Goal: Task Accomplishment & Management: Use online tool/utility

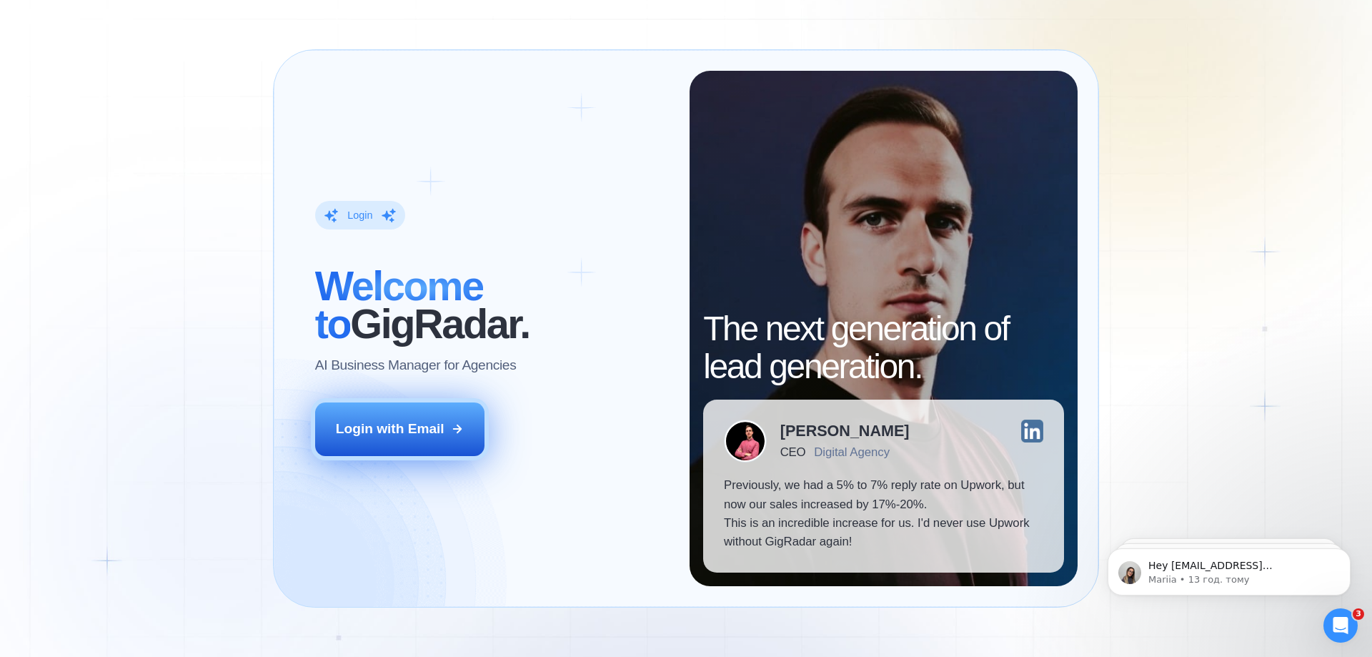
click at [438, 412] on button "Login with Email" at bounding box center [400, 428] width 170 height 53
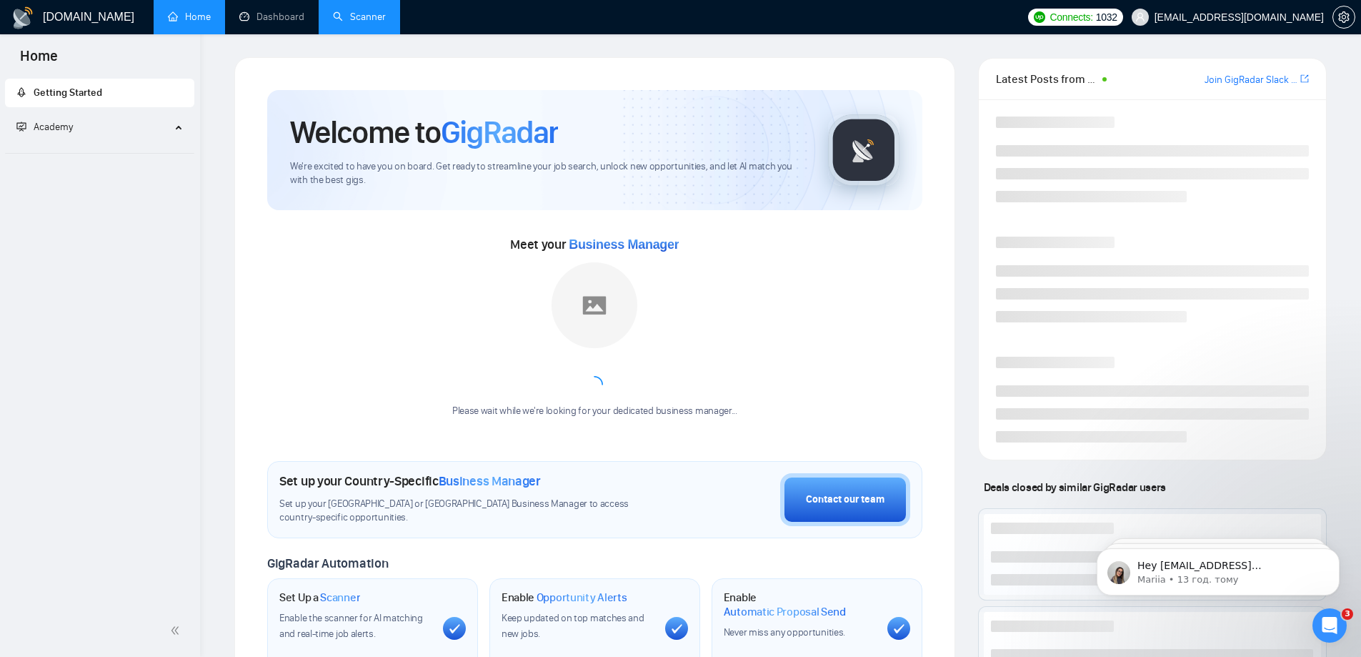
click at [350, 13] on link "Scanner" at bounding box center [359, 17] width 53 height 12
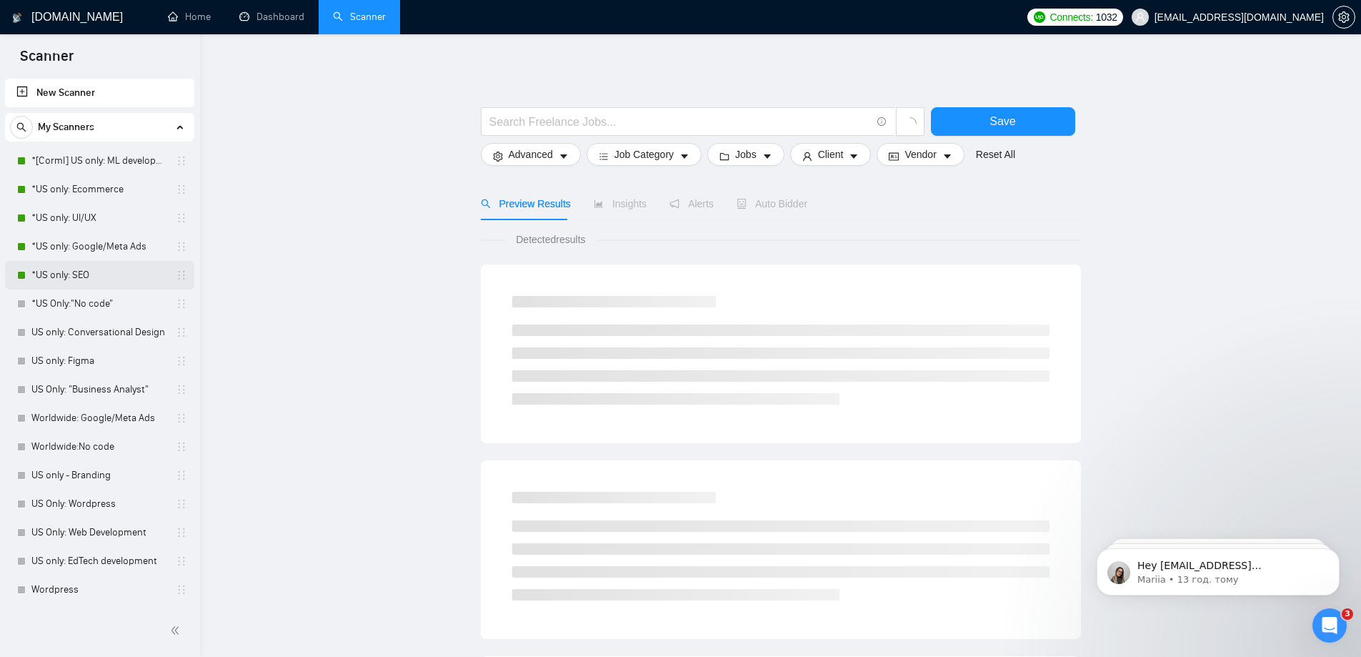
click at [63, 278] on link "*US only: SEO" at bounding box center [99, 275] width 136 height 29
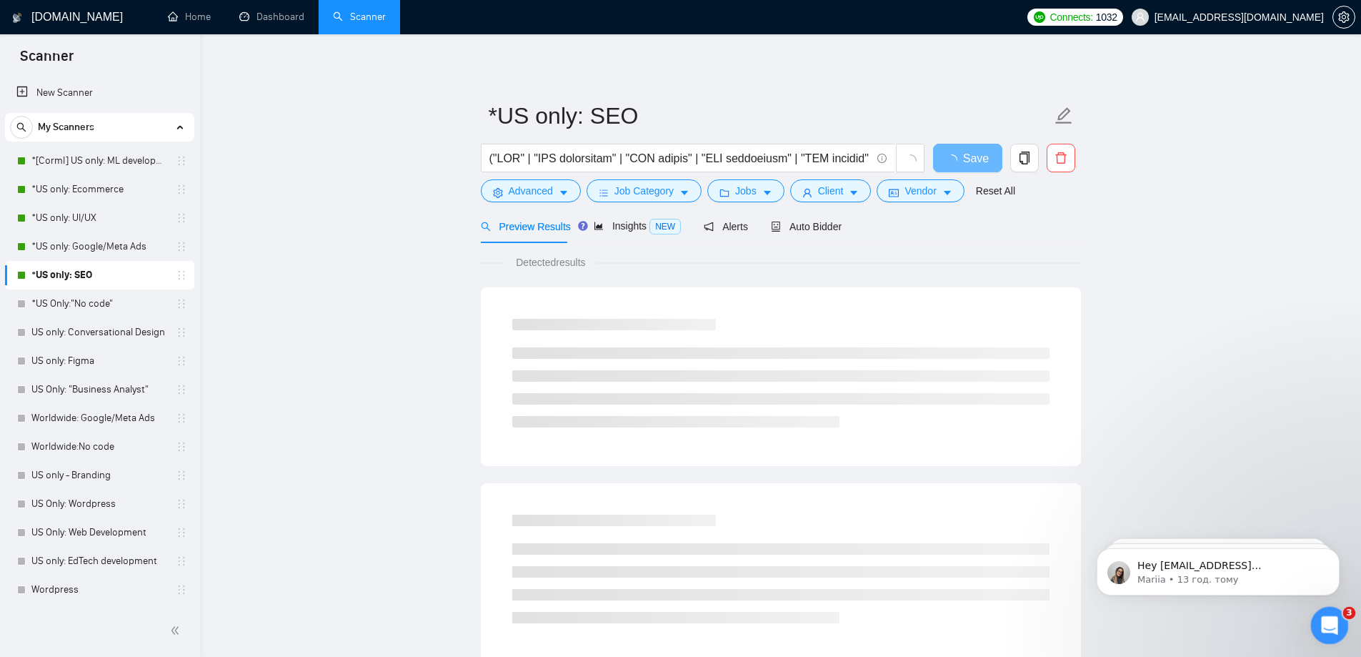
click at [1314, 629] on div "Відкрити програму для спілкування Intercom" at bounding box center [1327, 623] width 47 height 47
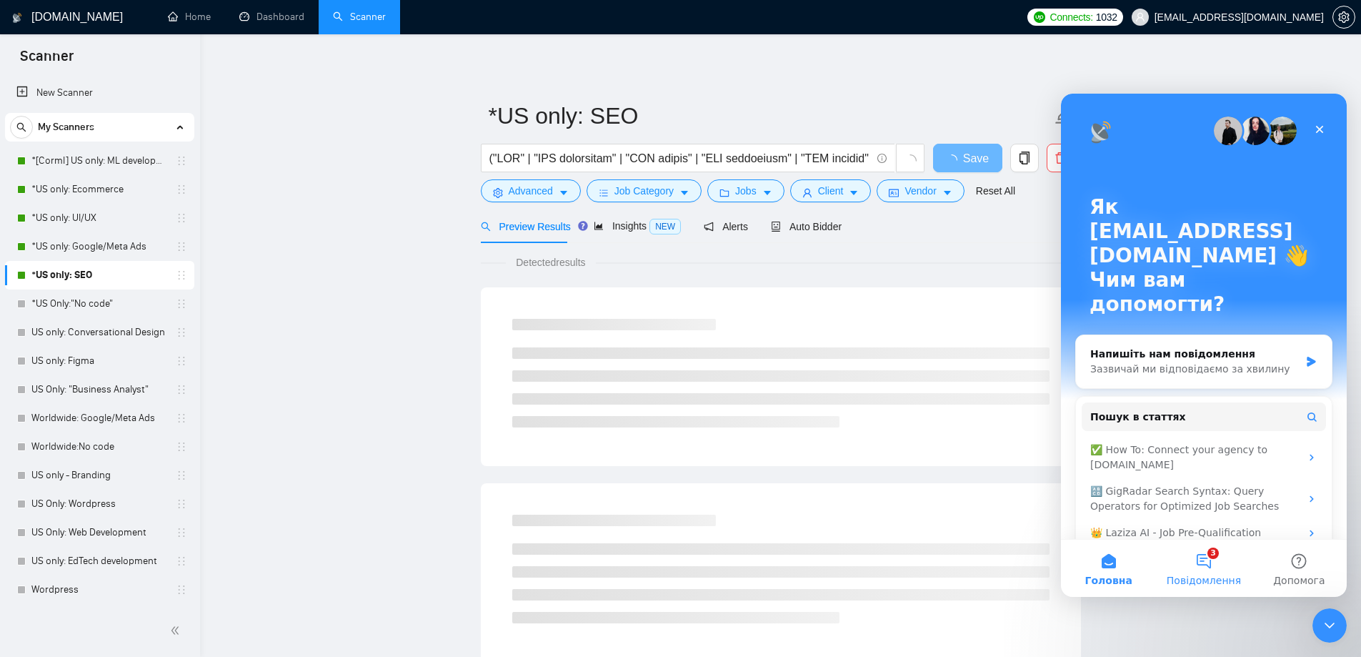
click at [1221, 562] on button "3 Повідомлення" at bounding box center [1203, 568] width 95 height 57
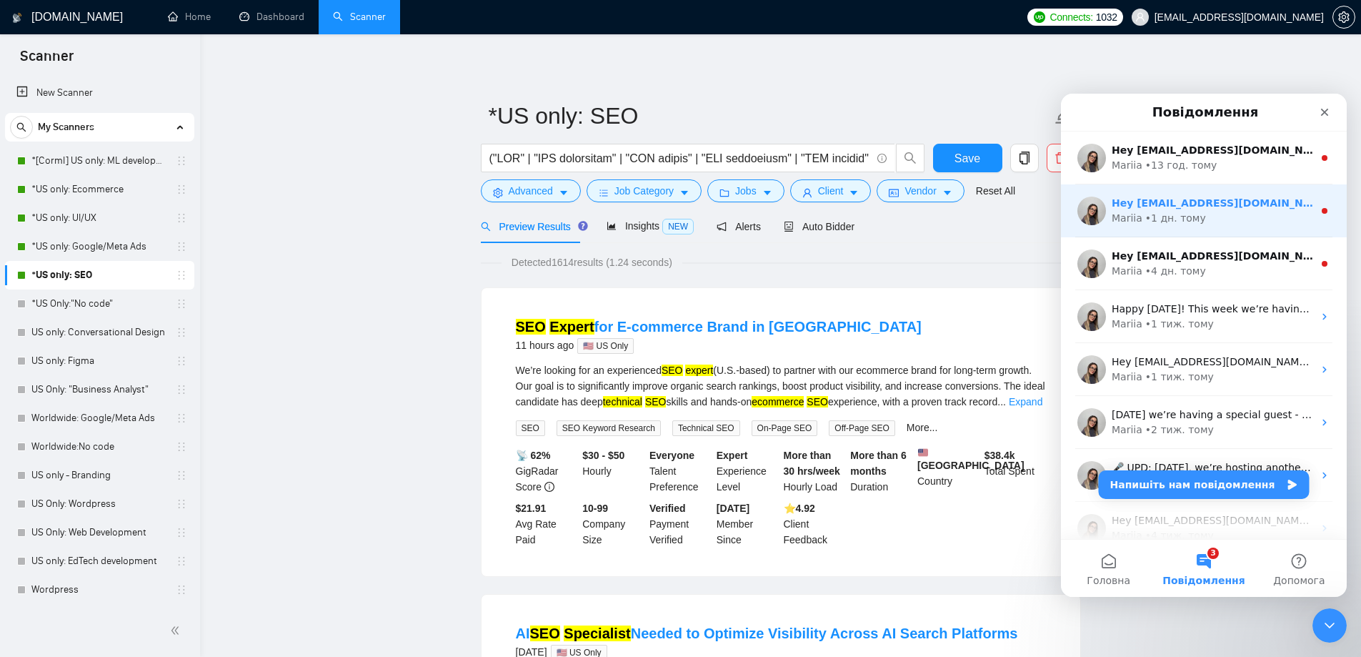
click at [1192, 226] on div "Hey [EMAIL_ADDRESS][DOMAIN_NAME], Looks like your Upwork agency Norml Studio ra…" at bounding box center [1204, 210] width 286 height 53
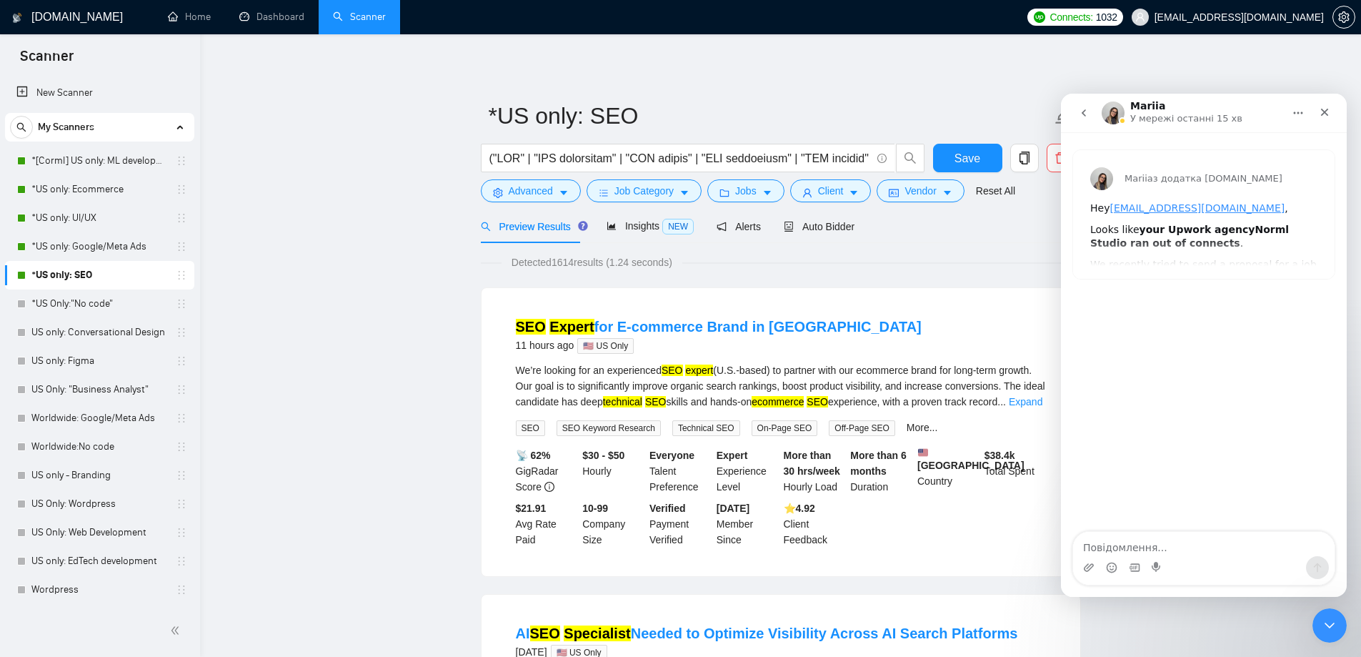
click at [1085, 114] on icon "go back" at bounding box center [1083, 112] width 11 height 11
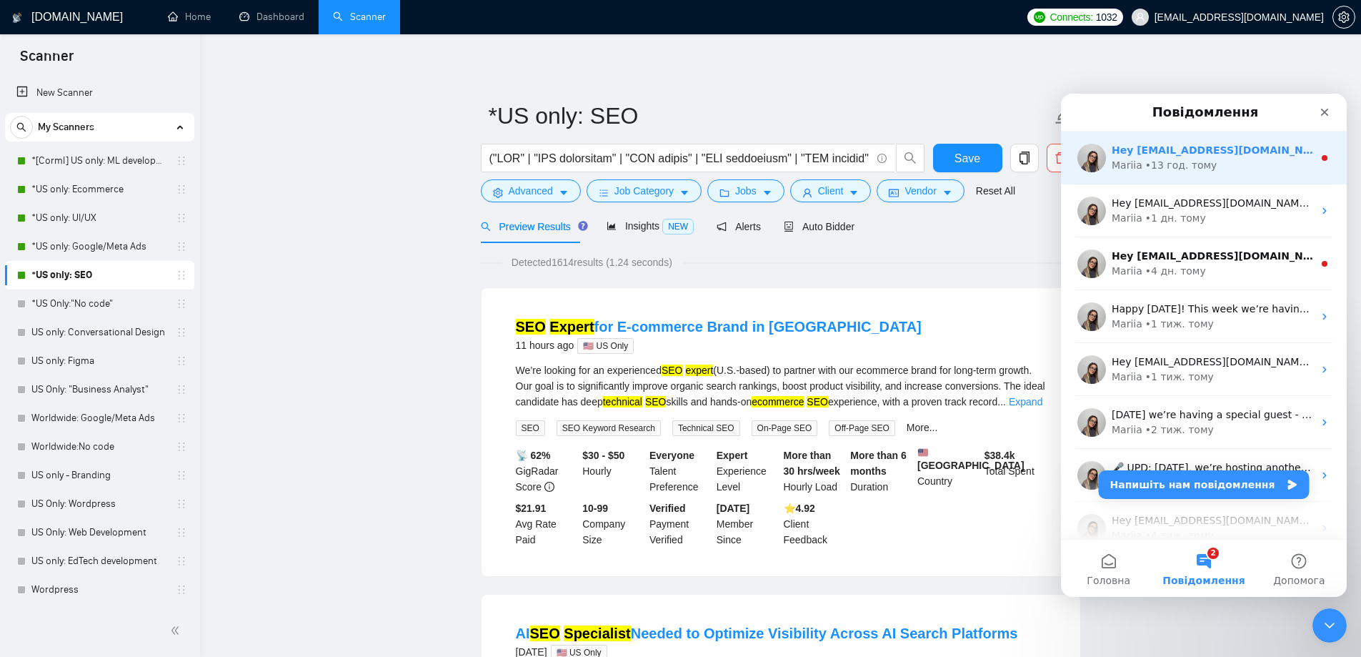
click at [1171, 167] on div "• 13 год. тому" at bounding box center [1182, 165] width 72 height 15
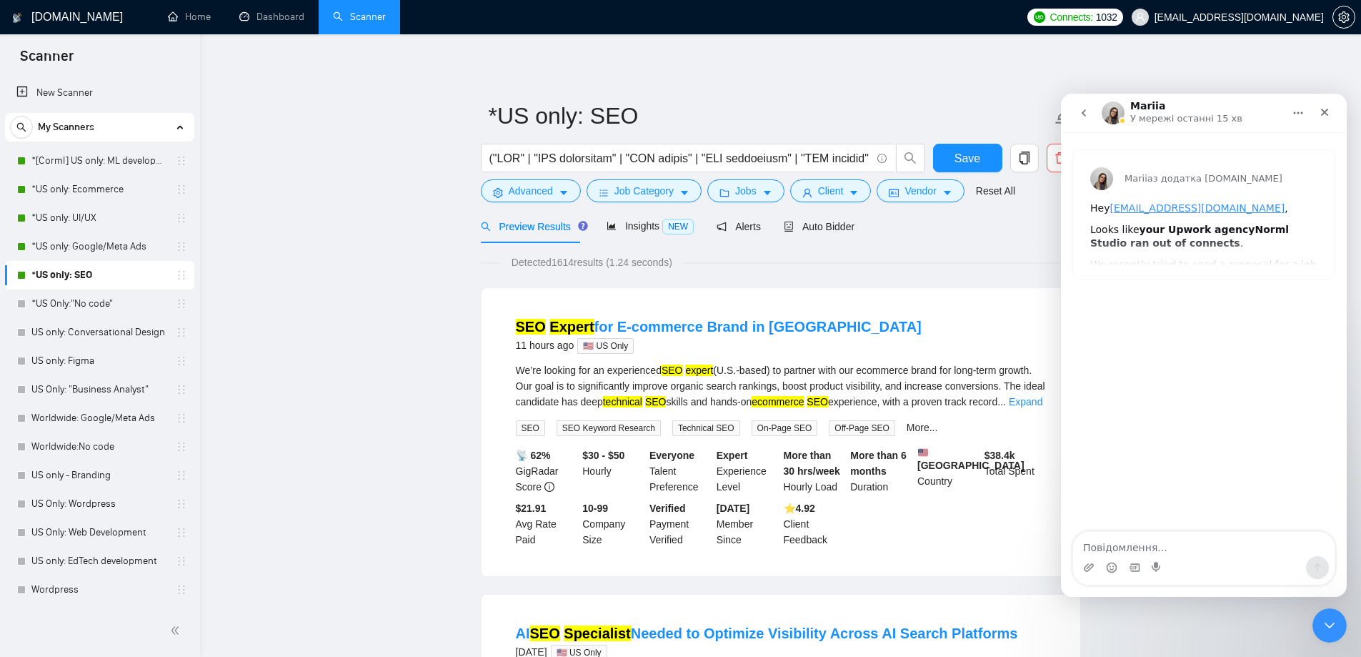
click at [1085, 114] on icon "go back" at bounding box center [1083, 112] width 11 height 11
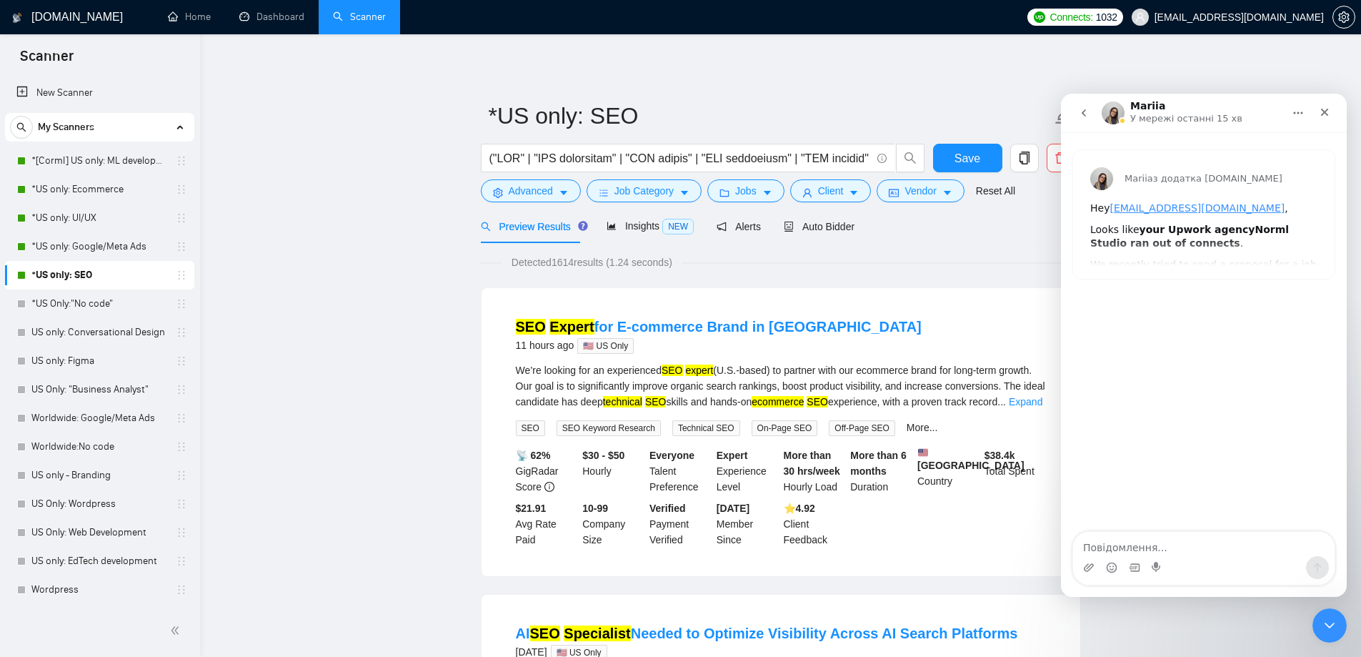
click at [1085, 114] on icon "go back" at bounding box center [1083, 112] width 11 height 11
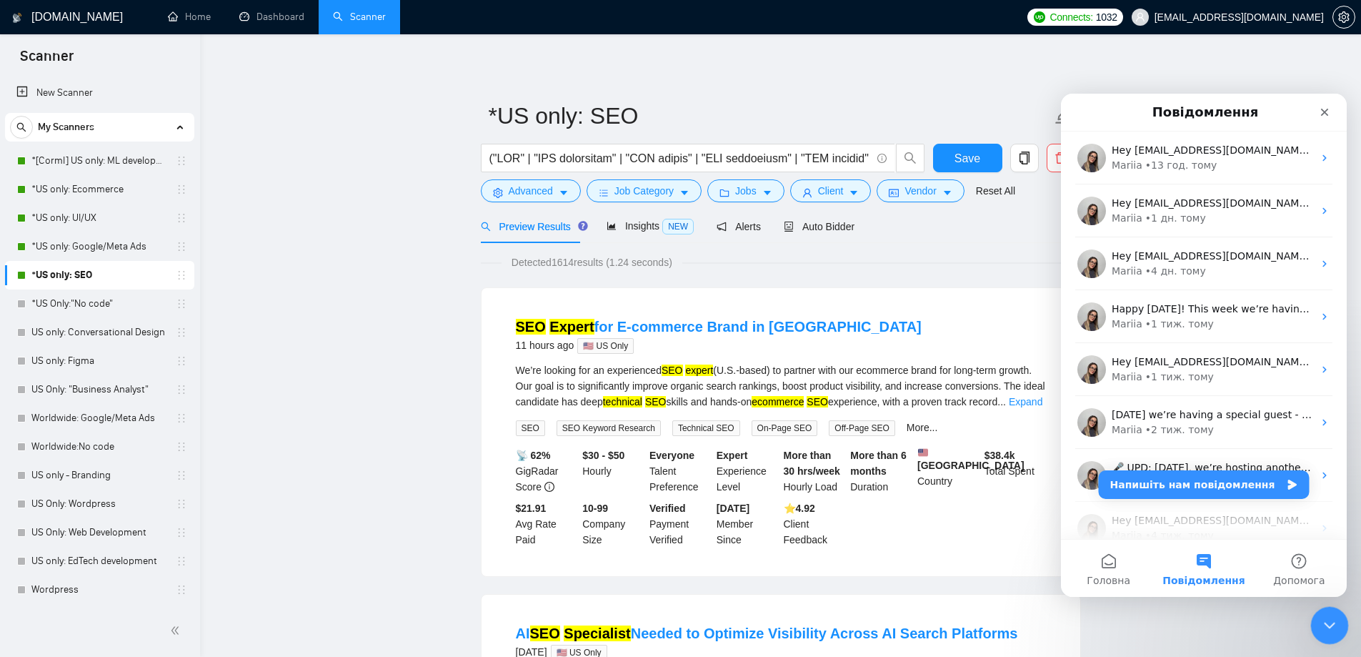
click at [1328, 628] on icon "Закрити програму для спілкування Intercom" at bounding box center [1327, 623] width 17 height 17
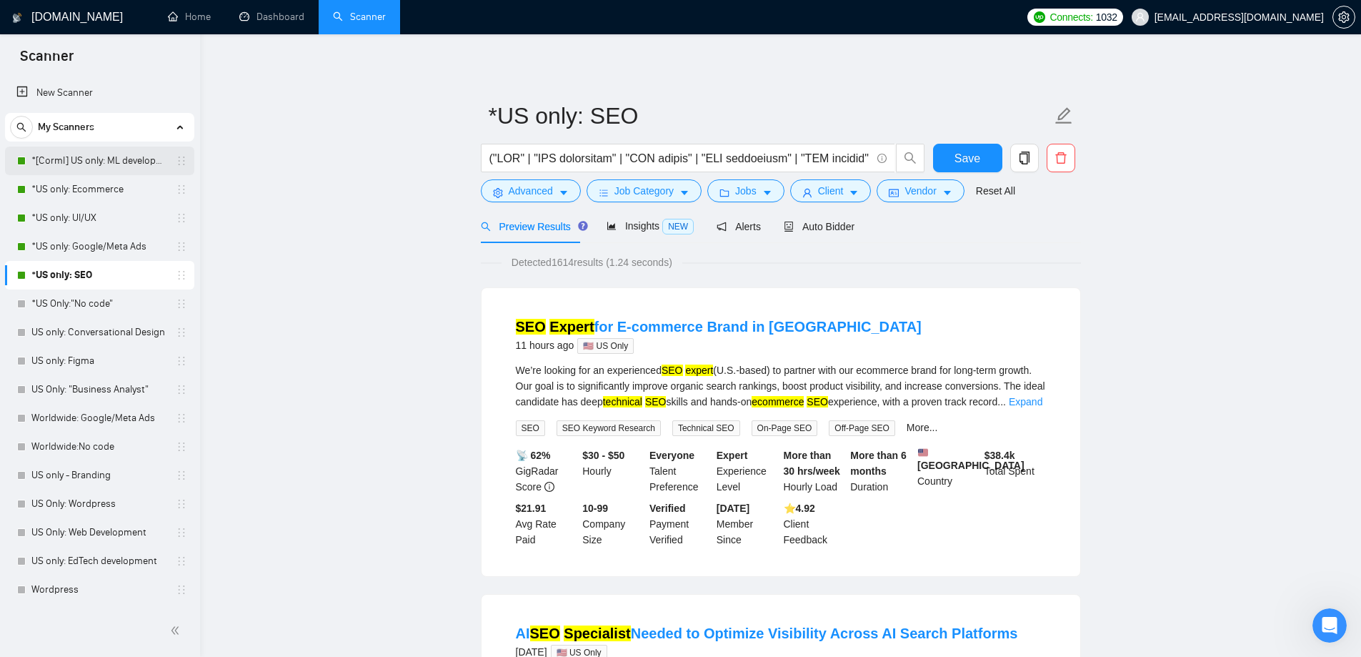
click at [104, 156] on link "*[Corml] US only: ML development" at bounding box center [99, 160] width 136 height 29
